Goal: Task Accomplishment & Management: Manage account settings

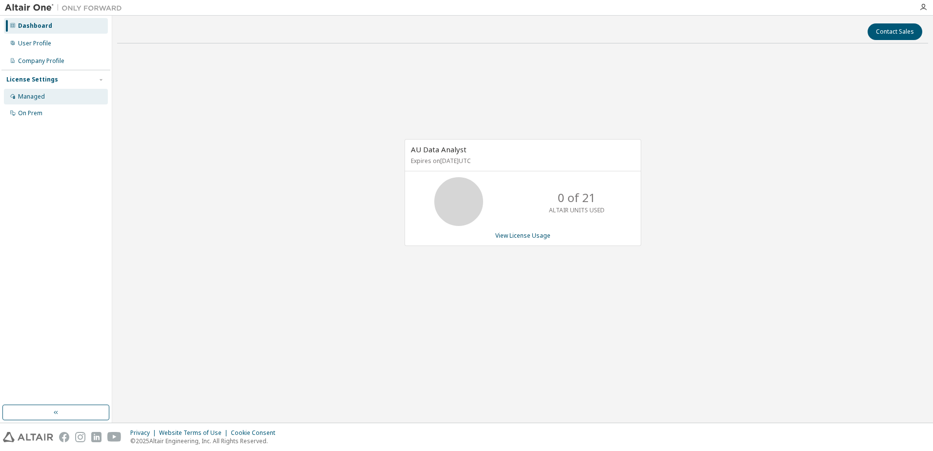
click at [33, 96] on div "Managed" at bounding box center [31, 97] width 27 height 8
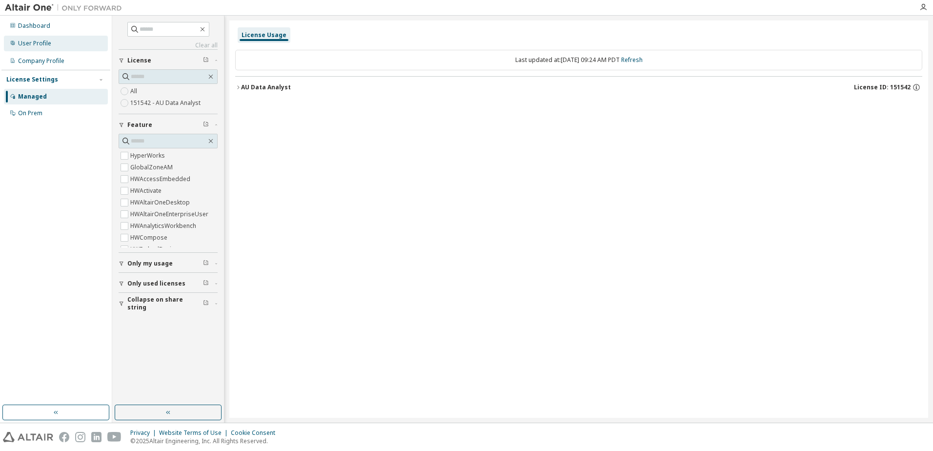
click at [34, 44] on div "User Profile" at bounding box center [34, 44] width 33 height 8
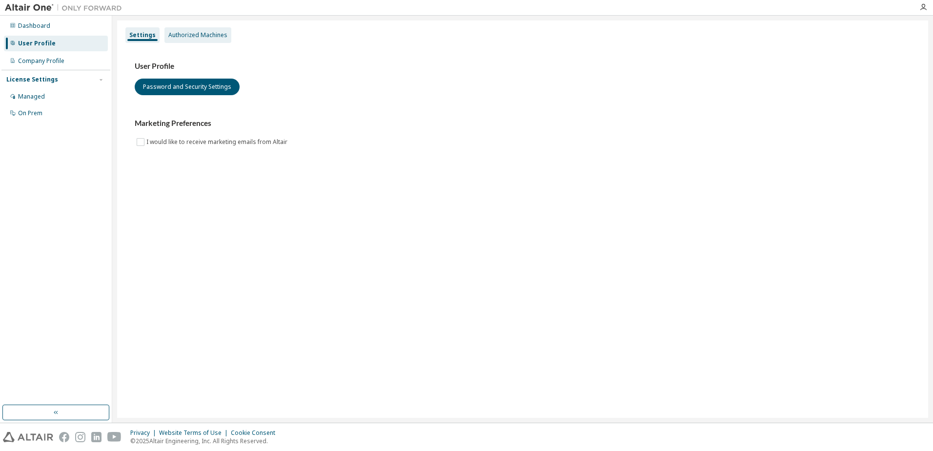
click at [186, 31] on div "Authorized Machines" at bounding box center [197, 35] width 59 height 8
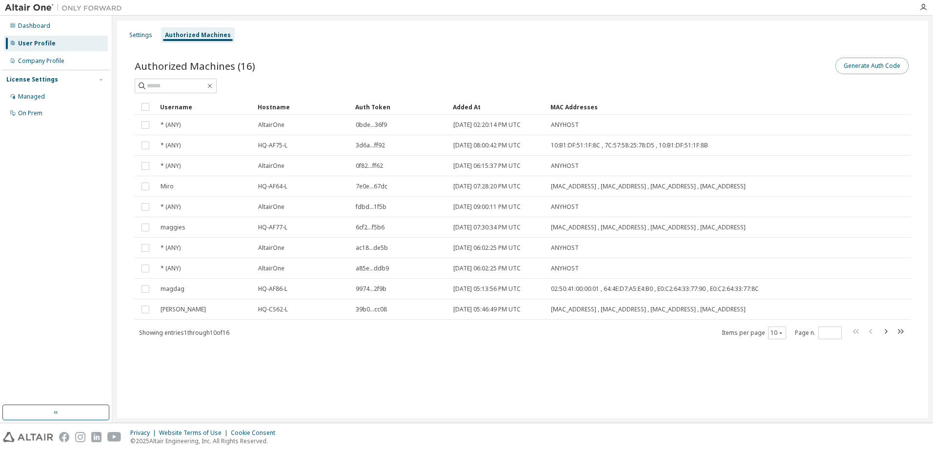
click at [858, 65] on button "Generate Auth Code" at bounding box center [871, 66] width 73 height 17
